Goal: Task Accomplishment & Management: Use online tool/utility

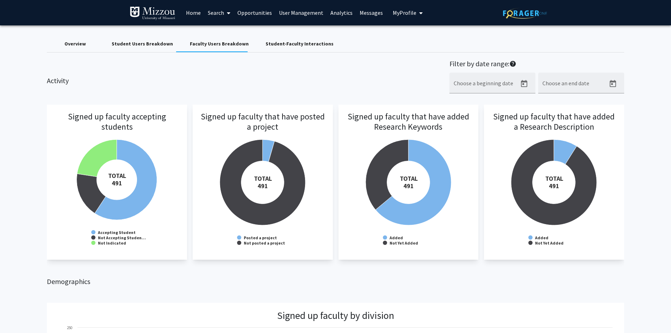
click at [395, 12] on span "My Profile" at bounding box center [405, 12] width 24 height 7
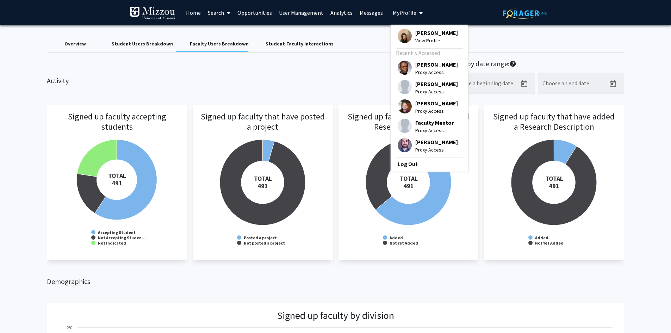
click at [424, 32] on span "[PERSON_NAME]" at bounding box center [436, 33] width 43 height 8
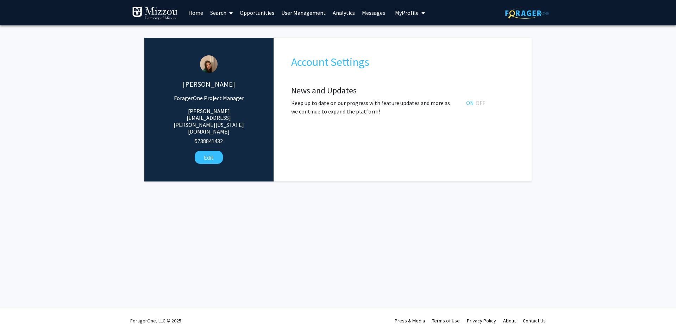
click at [311, 12] on link "User Management" at bounding box center [303, 12] width 51 height 25
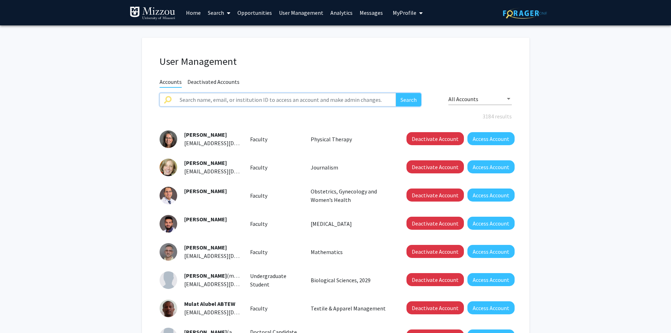
click at [320, 101] on input "text" at bounding box center [285, 99] width 221 height 13
type input "[PERSON_NAME]"
click at [396, 93] on button "Search" at bounding box center [408, 99] width 25 height 13
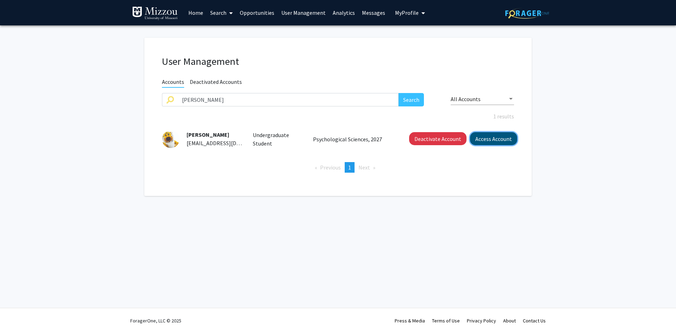
click at [492, 145] on button "Access Account" at bounding box center [493, 138] width 47 height 13
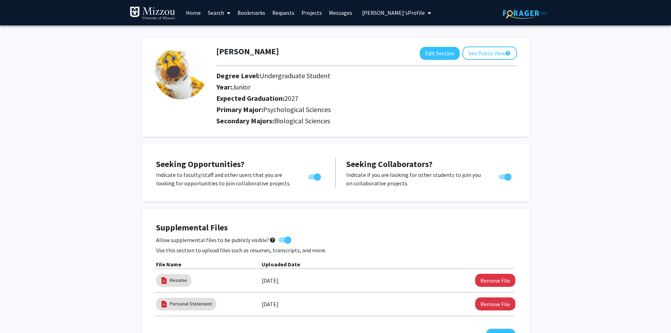
click at [218, 13] on link "Search" at bounding box center [219, 12] width 30 height 25
